Goal: Task Accomplishment & Management: Manage account settings

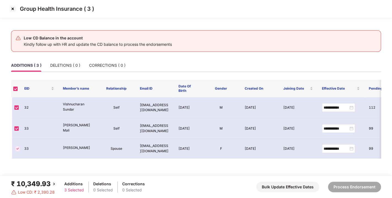
click at [14, 8] on img at bounding box center [12, 8] width 9 height 9
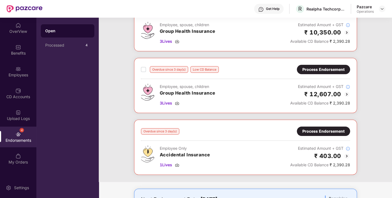
scroll to position [52, 0]
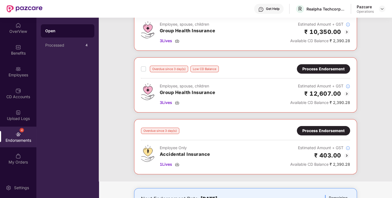
click at [320, 69] on div "Process Endorsement" at bounding box center [323, 69] width 42 height 6
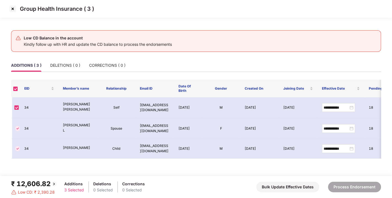
click at [10, 8] on img at bounding box center [12, 8] width 9 height 9
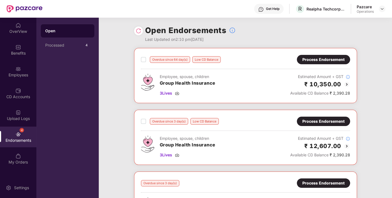
click at [320, 61] on div "Process Endorsement" at bounding box center [323, 60] width 42 height 6
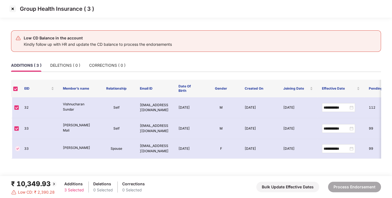
click at [12, 10] on img at bounding box center [12, 8] width 9 height 9
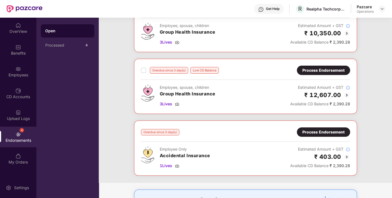
scroll to position [51, 0]
click at [316, 136] on div "Overdue since 3 day(s) Process Endorsement Employee Only Accidental Insurance 1…" at bounding box center [245, 148] width 209 height 41
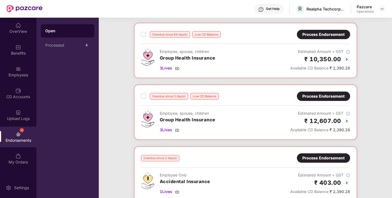
scroll to position [26, 0]
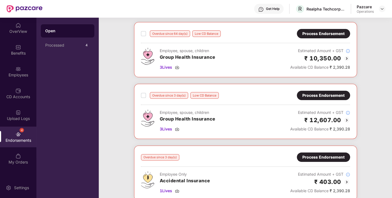
click at [314, 92] on div "Process Endorsement" at bounding box center [323, 95] width 42 height 6
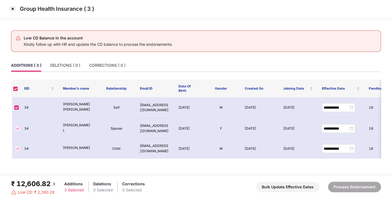
click at [12, 10] on img at bounding box center [12, 8] width 9 height 9
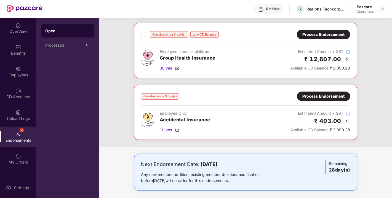
scroll to position [89, 0]
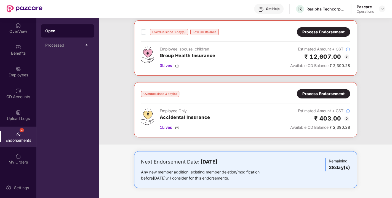
click at [321, 94] on div "Process Endorsement" at bounding box center [323, 94] width 42 height 6
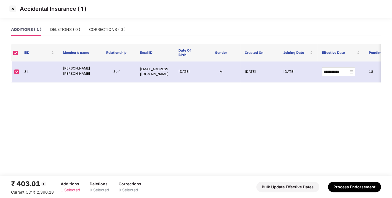
click at [13, 6] on img at bounding box center [12, 8] width 9 height 9
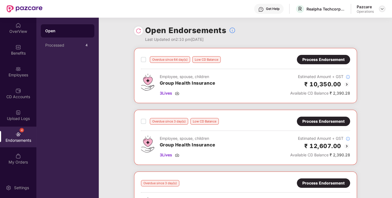
click at [381, 9] on img at bounding box center [382, 9] width 4 height 4
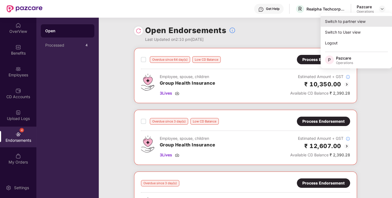
click at [347, 21] on div "Switch to partner view" at bounding box center [357, 21] width 72 height 11
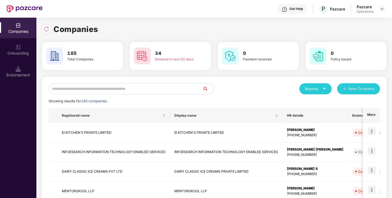
click at [132, 89] on input "text" at bounding box center [126, 88] width 154 height 11
paste input "**********"
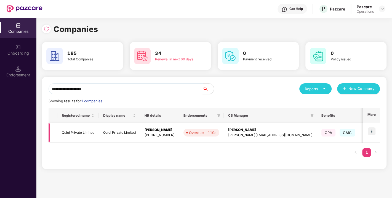
type input "**********"
click at [372, 133] on img at bounding box center [372, 132] width 8 height 8
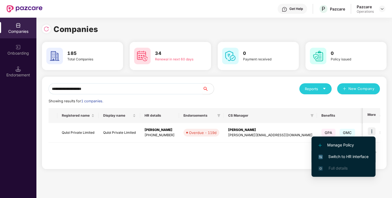
click at [348, 154] on span "Switch to HR interface" at bounding box center [343, 157] width 50 height 6
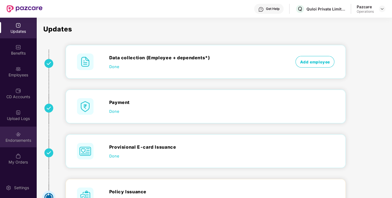
click at [12, 139] on div "Endorsements" at bounding box center [18, 141] width 36 height 6
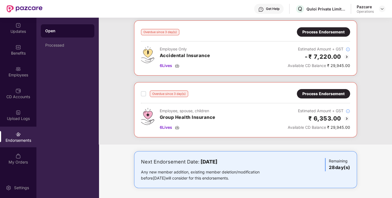
scroll to position [0, 0]
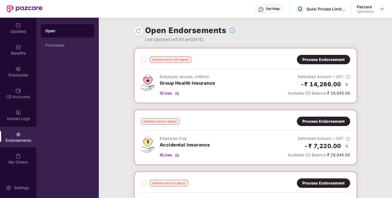
click at [137, 31] on img at bounding box center [139, 31] width 6 height 6
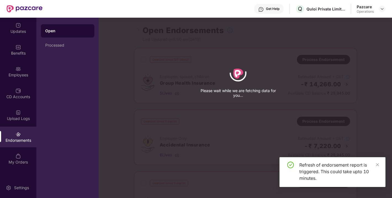
click at [32, 60] on div "Benefits" at bounding box center [18, 49] width 36 height 21
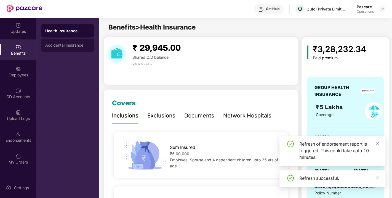
click at [47, 50] on div "Accidental Insurance" at bounding box center [68, 45] width 54 height 13
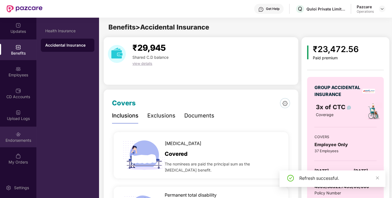
click at [13, 133] on div "Endorsements" at bounding box center [18, 137] width 36 height 21
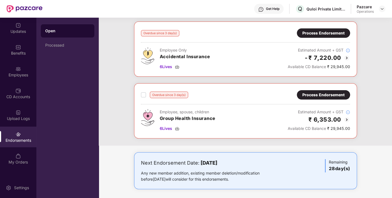
scroll to position [89, 0]
click at [327, 93] on div "Process Endorsement" at bounding box center [323, 95] width 42 height 6
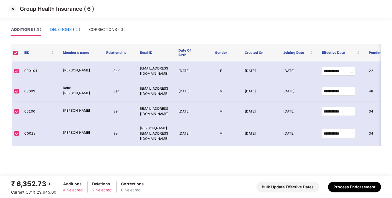
click at [70, 28] on div "DELETIONS ( 2 )" at bounding box center [65, 29] width 30 height 6
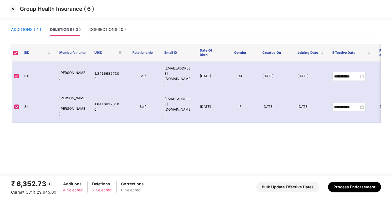
click at [19, 27] on div "ADDITIONS ( 4 )" at bounding box center [26, 29] width 30 height 6
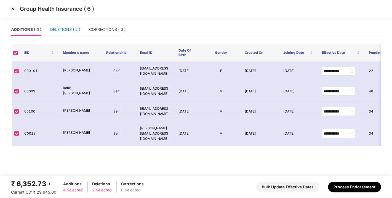
click at [68, 29] on div "DELETIONS ( 2 )" at bounding box center [65, 29] width 30 height 6
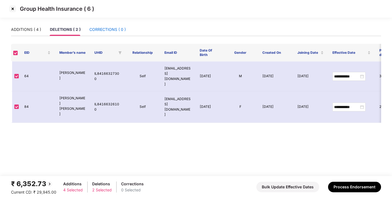
click at [107, 30] on div "CORRECTIONS ( 0 )" at bounding box center [107, 29] width 36 height 6
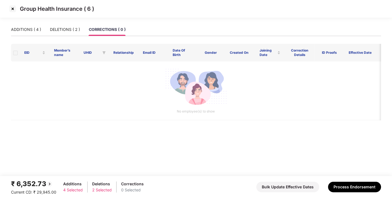
click at [13, 8] on img at bounding box center [12, 8] width 9 height 9
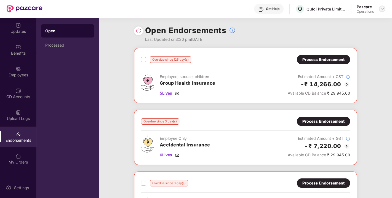
click at [383, 7] on img at bounding box center [382, 9] width 4 height 4
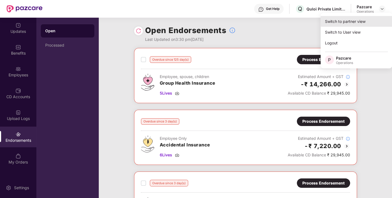
click at [352, 21] on div "Switch to partner view" at bounding box center [357, 21] width 72 height 11
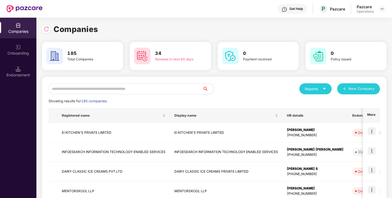
click at [132, 90] on input "text" at bounding box center [126, 88] width 154 height 11
paste input "**********"
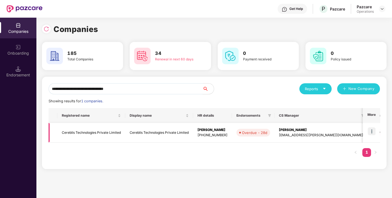
type input "**********"
click at [372, 129] on img at bounding box center [372, 132] width 8 height 8
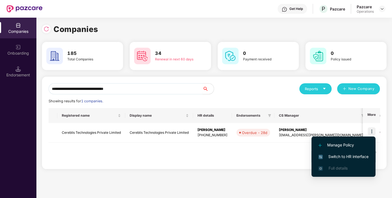
click at [347, 152] on li "Switch to HR interface" at bounding box center [344, 157] width 64 height 12
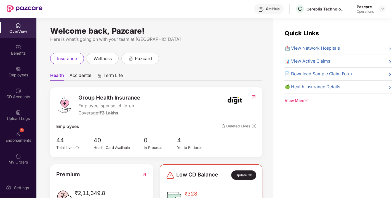
click at [17, 137] on div "3 Endorsements" at bounding box center [18, 137] width 36 height 21
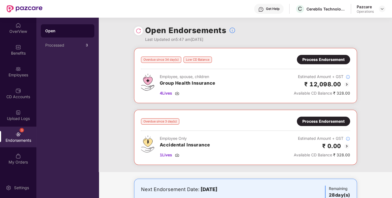
click at [139, 30] on img at bounding box center [139, 31] width 6 height 6
click at [312, 117] on div "Process Endorsement" at bounding box center [323, 121] width 53 height 9
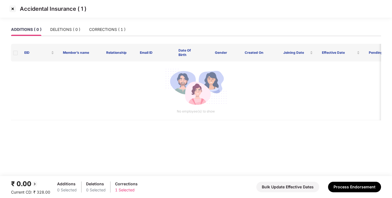
click at [61, 22] on div "Accidental Insurance ( 1 )" at bounding box center [196, 11] width 392 height 23
click at [66, 28] on div "DELETIONS ( 0 )" at bounding box center [65, 29] width 30 height 6
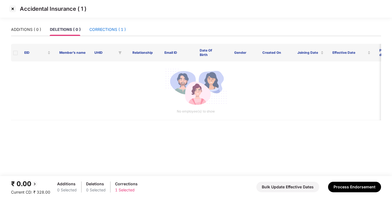
click at [102, 27] on div "CORRECTIONS ( 1 )" at bounding box center [107, 29] width 36 height 6
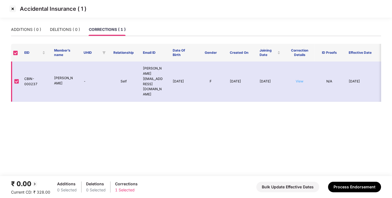
click at [297, 79] on link "View" at bounding box center [300, 81] width 8 height 4
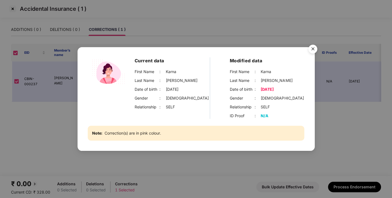
click at [312, 45] on img "Close" at bounding box center [312, 49] width 15 height 15
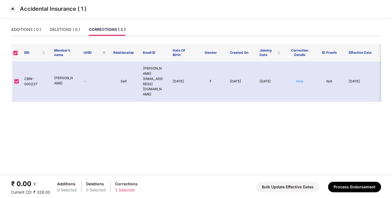
click at [12, 11] on img at bounding box center [12, 8] width 9 height 9
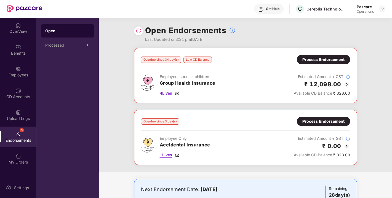
click at [177, 155] on img at bounding box center [177, 155] width 4 height 4
click at [324, 124] on div "Process Endorsement" at bounding box center [323, 121] width 42 height 6
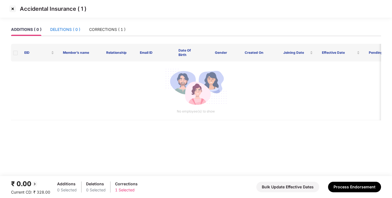
click at [65, 27] on div "DELETIONS ( 0 )" at bounding box center [65, 29] width 30 height 6
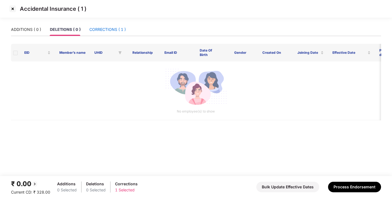
click at [110, 31] on div "CORRECTIONS ( 1 )" at bounding box center [107, 29] width 36 height 6
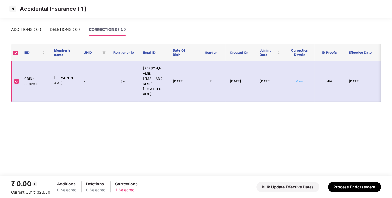
click at [299, 79] on link "View" at bounding box center [300, 81] width 8 height 4
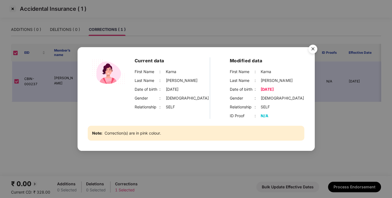
click at [314, 48] on img "Close" at bounding box center [312, 49] width 15 height 15
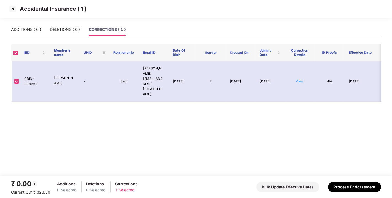
click at [13, 7] on img at bounding box center [12, 8] width 9 height 9
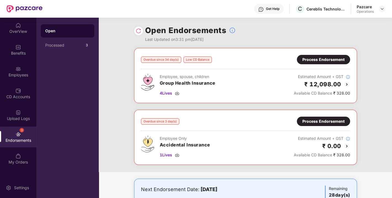
click at [333, 119] on div "Process Endorsement" at bounding box center [323, 121] width 42 height 6
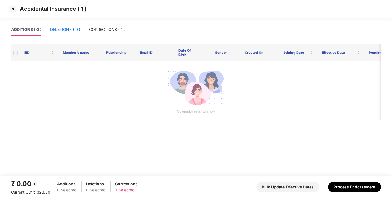
click at [67, 28] on div "DELETIONS ( 0 )" at bounding box center [65, 29] width 30 height 6
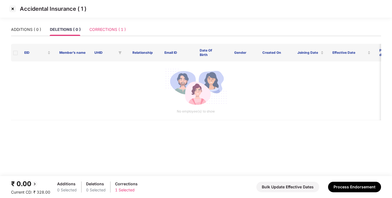
click at [112, 25] on div "CORRECTIONS ( 1 )" at bounding box center [107, 29] width 36 height 13
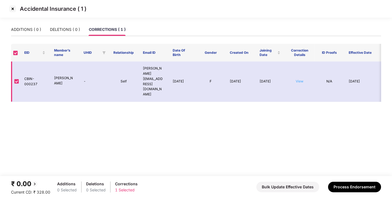
click at [302, 79] on link "View" at bounding box center [300, 81] width 8 height 4
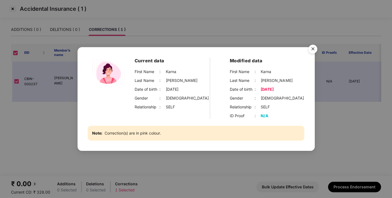
click at [312, 47] on img "Close" at bounding box center [312, 49] width 15 height 15
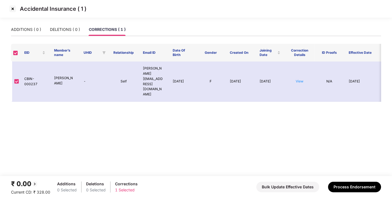
click at [17, 9] on img at bounding box center [12, 8] width 9 height 9
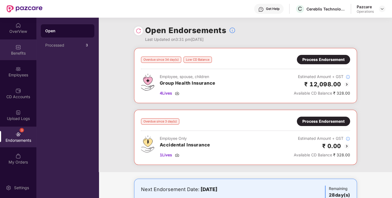
click at [20, 54] on div "Benefits" at bounding box center [18, 54] width 36 height 6
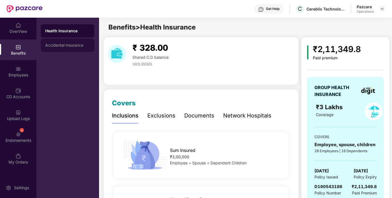
click at [61, 48] on div "Accidental Insurance" at bounding box center [68, 45] width 54 height 13
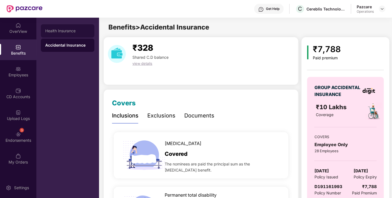
click at [55, 28] on div "Health Insurance" at bounding box center [68, 30] width 54 height 13
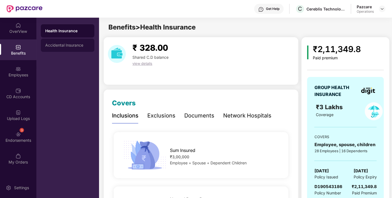
click at [71, 49] on div "Accidental Insurance" at bounding box center [68, 45] width 54 height 13
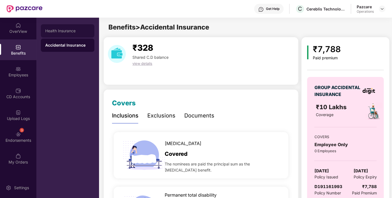
click at [62, 31] on div "Health Insurance" at bounding box center [67, 31] width 45 height 4
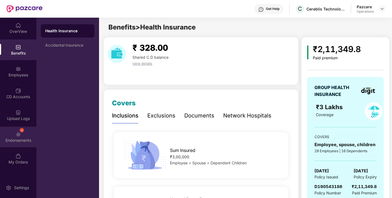
click at [11, 136] on div "3 Endorsements" at bounding box center [18, 137] width 36 height 21
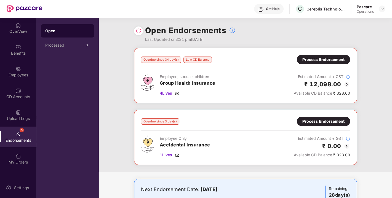
click at [323, 121] on div "Process Endorsement" at bounding box center [323, 121] width 42 height 6
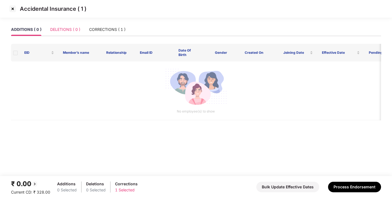
click at [64, 33] on div "DELETIONS ( 0 )" at bounding box center [65, 29] width 30 height 13
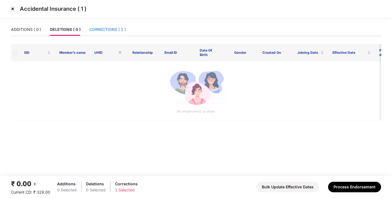
click at [112, 30] on div "CORRECTIONS ( 1 )" at bounding box center [107, 29] width 36 height 6
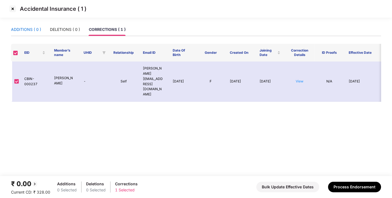
click at [19, 28] on div "ADDITIONS ( 0 )" at bounding box center [26, 29] width 30 height 6
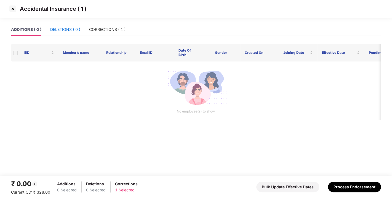
click at [60, 27] on div "DELETIONS ( 0 )" at bounding box center [65, 29] width 30 height 6
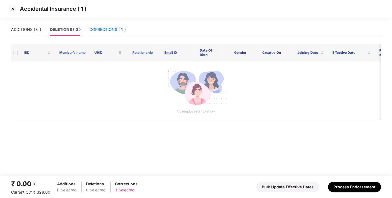
click at [125, 27] on div "CORRECTIONS ( 1 )" at bounding box center [107, 29] width 36 height 6
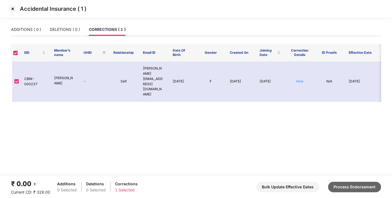
click at [349, 188] on button "Process Endorsement" at bounding box center [354, 187] width 53 height 10
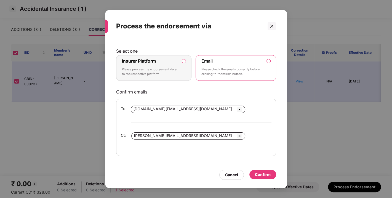
click at [182, 67] on label "Insurer Platform Please process the endorsement data to the respective platform" at bounding box center [154, 68] width 76 height 26
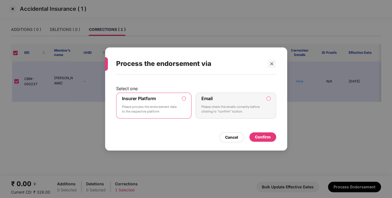
click at [268, 137] on div "Confirm" at bounding box center [263, 137] width 16 height 6
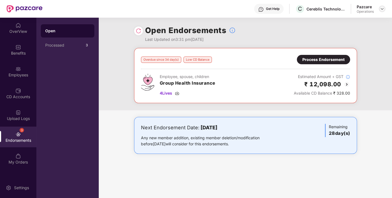
click at [382, 9] on img at bounding box center [382, 9] width 4 height 4
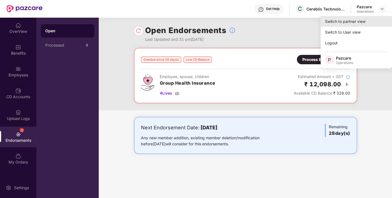
click at [341, 22] on div "Switch to partner view" at bounding box center [357, 21] width 72 height 11
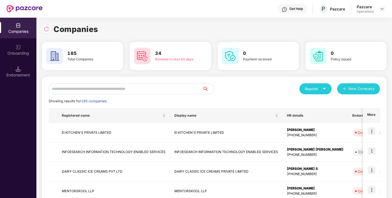
click at [83, 91] on input "text" at bounding box center [126, 88] width 154 height 11
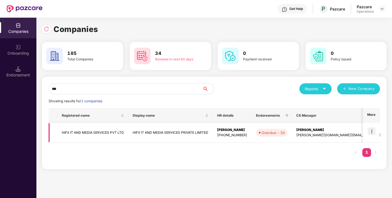
type input "***"
click at [84, 133] on td "HIFX IT AND MEDIA SERVICES PVT LTD" at bounding box center [92, 133] width 71 height 20
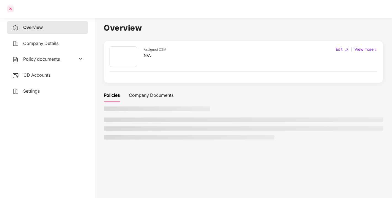
click at [10, 8] on div at bounding box center [10, 8] width 9 height 9
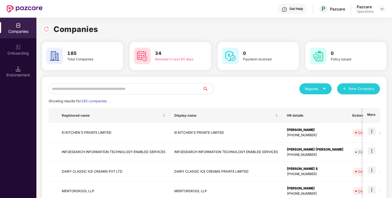
click at [63, 89] on input "text" at bounding box center [126, 88] width 154 height 11
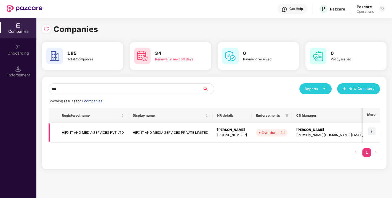
type input "***"
click at [371, 130] on img at bounding box center [372, 132] width 8 height 8
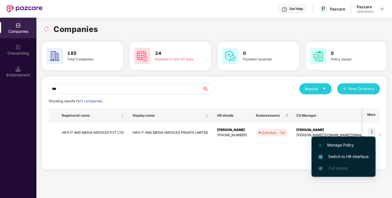
click at [344, 154] on span "Switch to HR interface" at bounding box center [343, 157] width 50 height 6
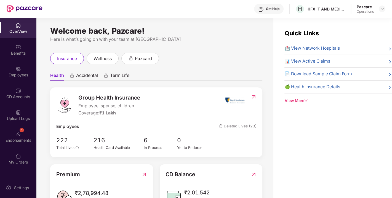
click at [17, 140] on div "Endorsements" at bounding box center [18, 141] width 36 height 6
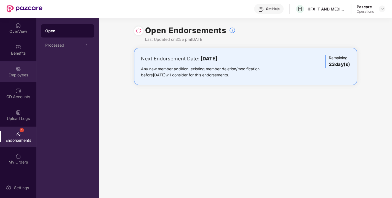
click at [17, 72] on div "Employees" at bounding box center [18, 75] width 36 height 6
